Goal: Transaction & Acquisition: Purchase product/service

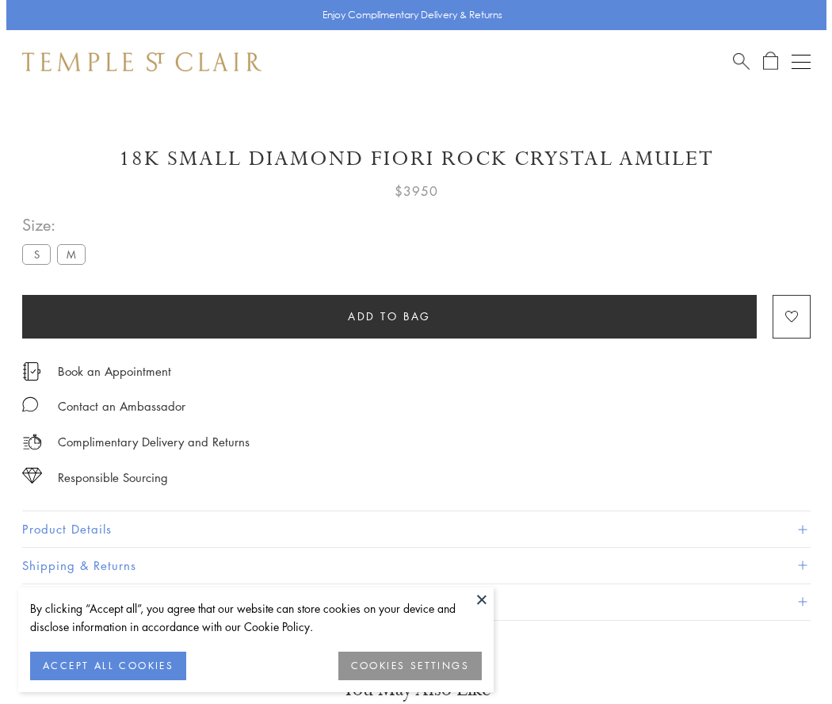
scroll to position [94, 0]
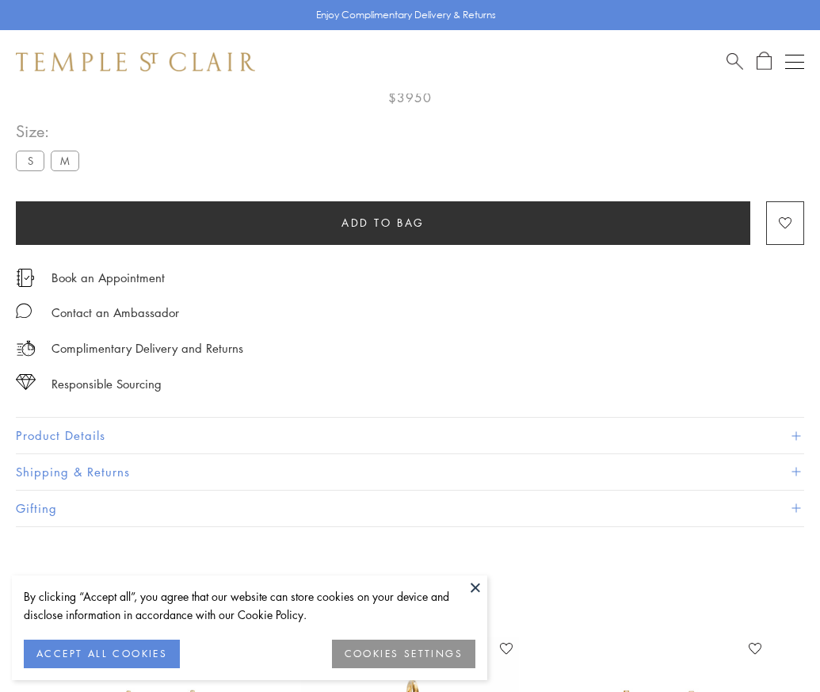
click at [383, 222] on span "Add to bag" at bounding box center [383, 222] width 83 height 17
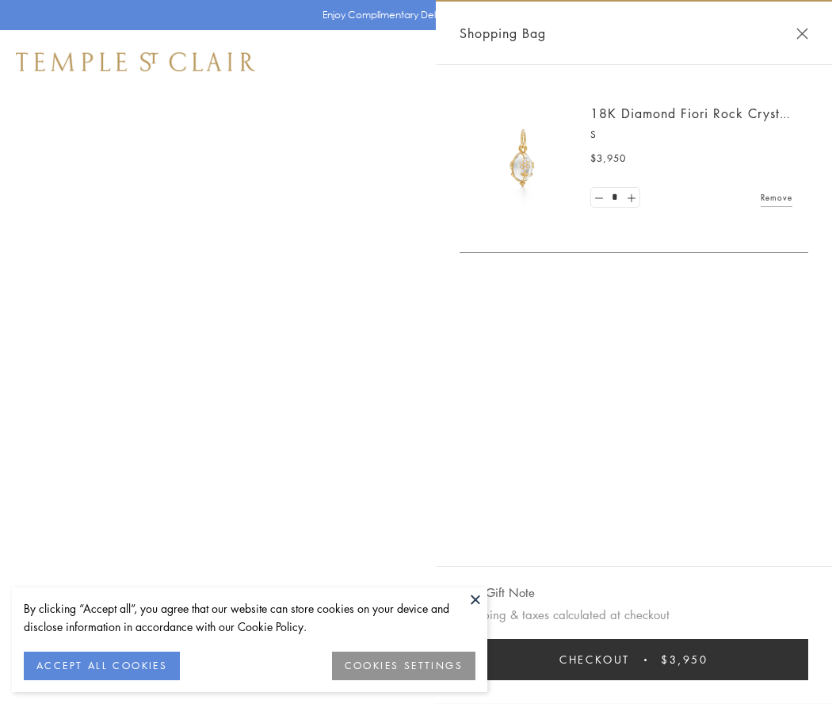
click at [634, 659] on button "Checkout $3,950" at bounding box center [634, 659] width 349 height 41
